Goal: Navigation & Orientation: Find specific page/section

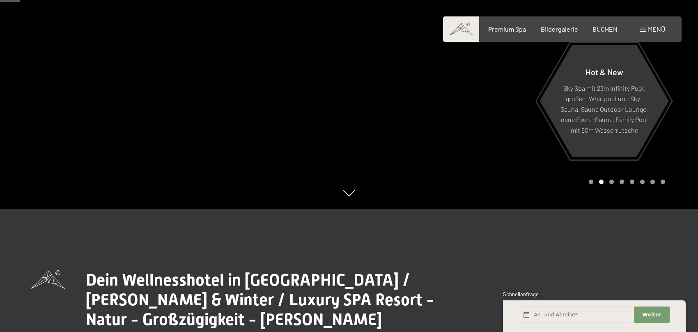
click at [650, 27] on span "Menü" at bounding box center [655, 29] width 17 height 8
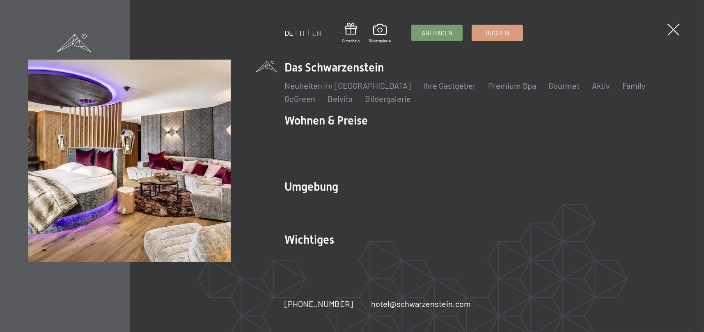
click at [303, 35] on link "IT" at bounding box center [303, 32] width 6 height 9
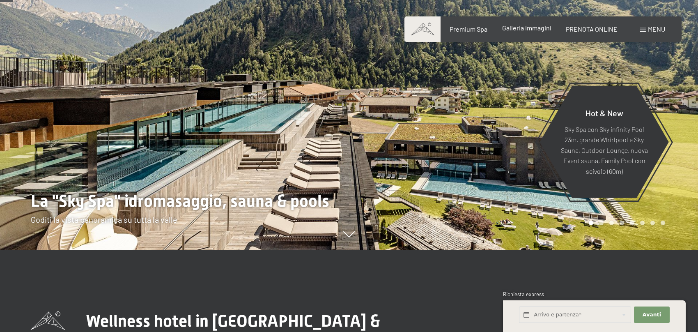
scroll to position [82, 0]
click at [518, 30] on span "Galleria immagini" at bounding box center [526, 28] width 49 height 8
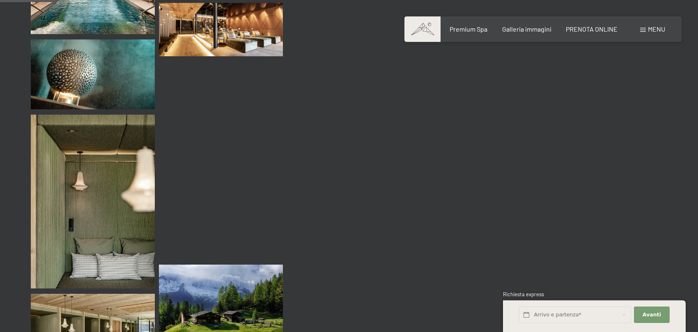
scroll to position [780, 0]
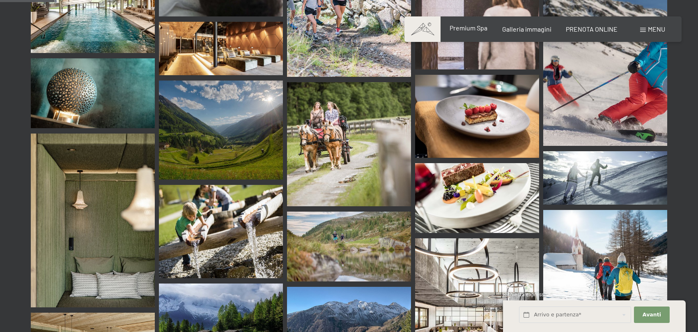
click at [461, 27] on span "Premium Spa" at bounding box center [468, 28] width 38 height 8
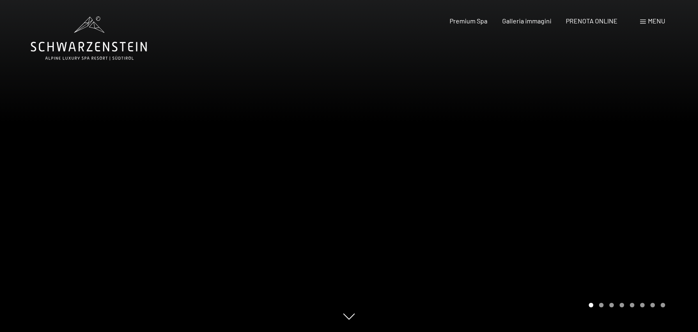
click at [675, 161] on div at bounding box center [523, 166] width 349 height 332
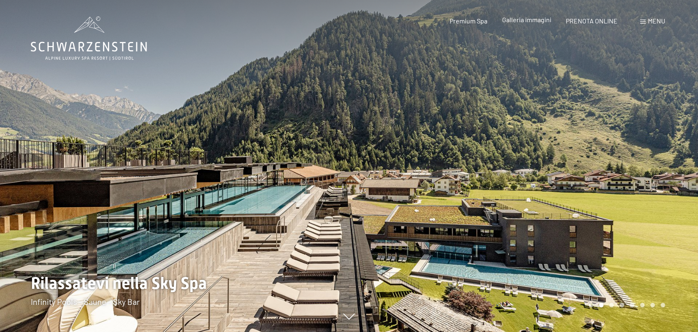
click at [524, 22] on span "Galleria immagini" at bounding box center [526, 20] width 49 height 8
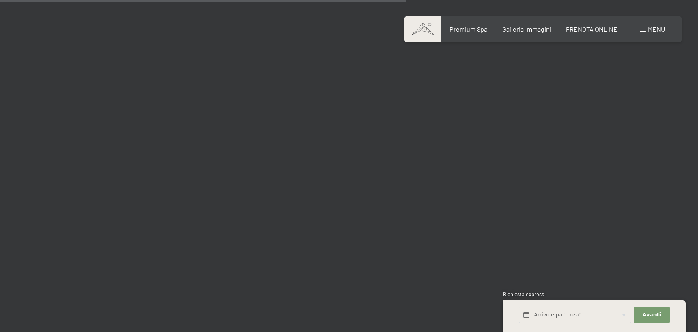
scroll to position [5826, 0]
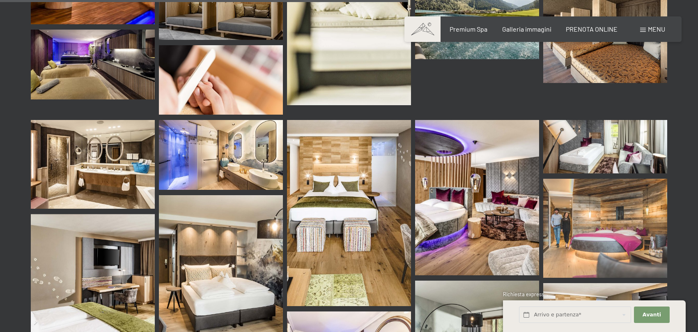
click at [222, 141] on img at bounding box center [221, 155] width 124 height 70
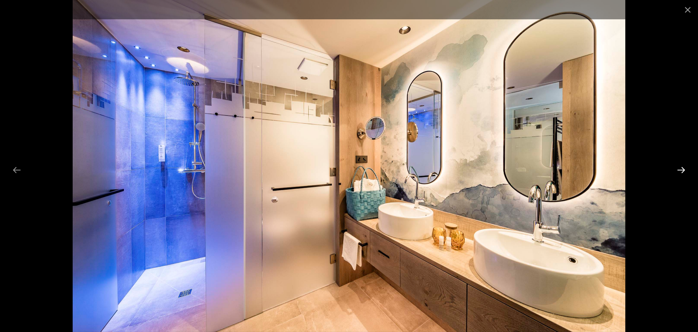
click at [680, 167] on button "Next slide" at bounding box center [680, 170] width 17 height 16
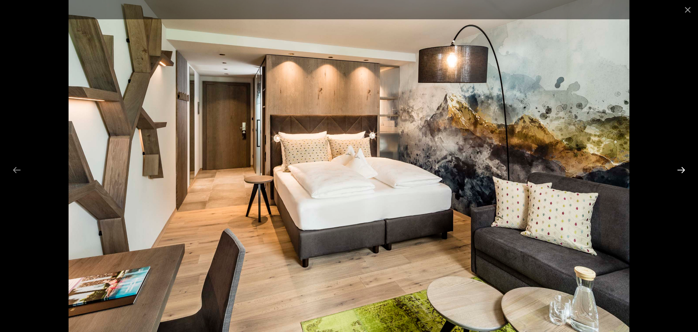
click at [680, 167] on button "Next slide" at bounding box center [680, 170] width 17 height 16
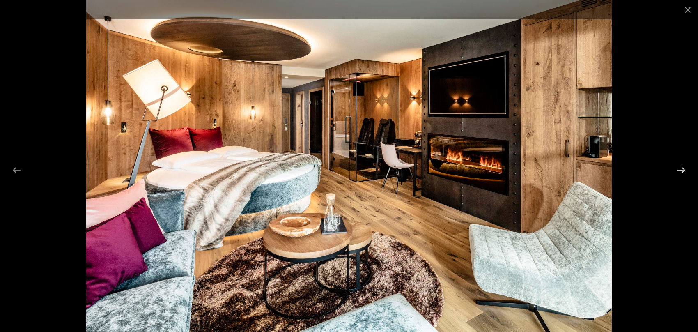
click at [684, 169] on button "Next slide" at bounding box center [680, 170] width 17 height 16
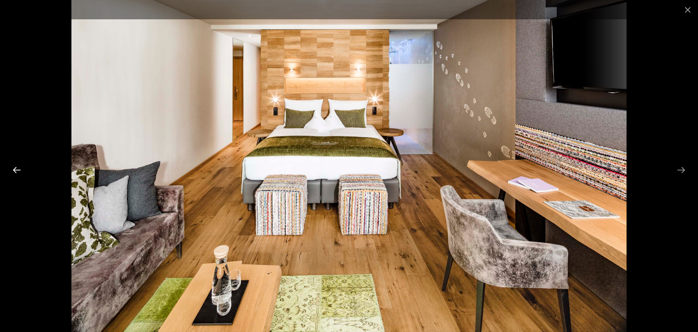
click at [16, 169] on button "Previous slide" at bounding box center [16, 170] width 17 height 16
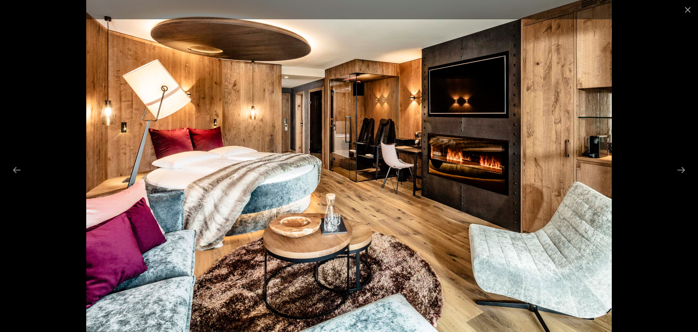
scroll to position [5990, 0]
